Goal: Information Seeking & Learning: Check status

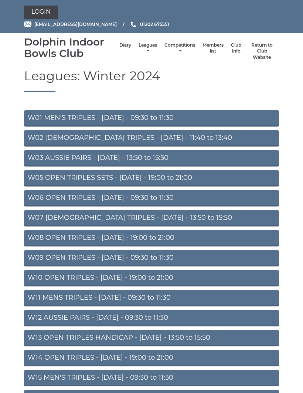
click at [142, 51] on link "Leagues" at bounding box center [148, 48] width 19 height 12
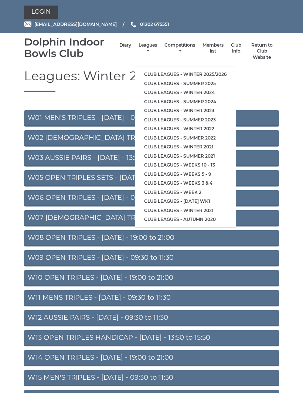
click at [164, 79] on link "Club leagues - Summer 2025" at bounding box center [185, 83] width 101 height 9
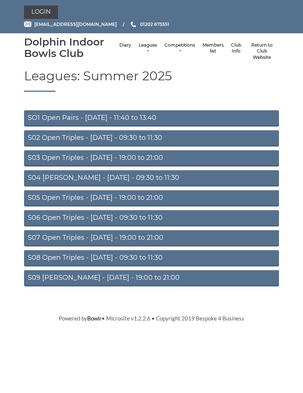
click at [161, 137] on link "S02 Open Triples - Tuesday - 09:30 to 11:30" at bounding box center [151, 138] width 255 height 16
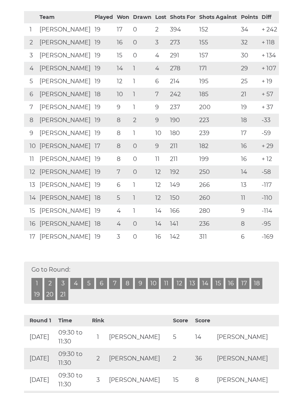
scroll to position [163, 0]
click at [54, 295] on link "20" at bounding box center [49, 294] width 11 height 11
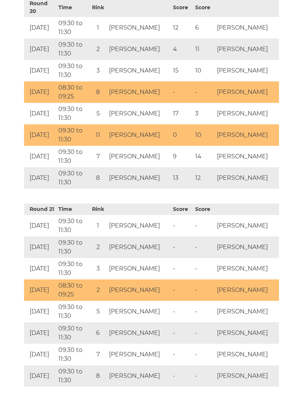
scroll to position [4257, 0]
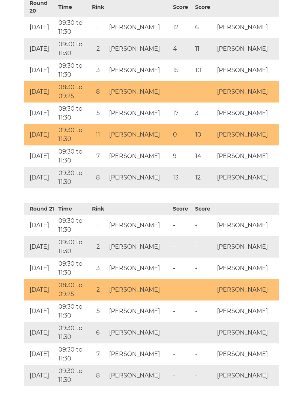
scroll to position [189, 0]
